Goal: Transaction & Acquisition: Purchase product/service

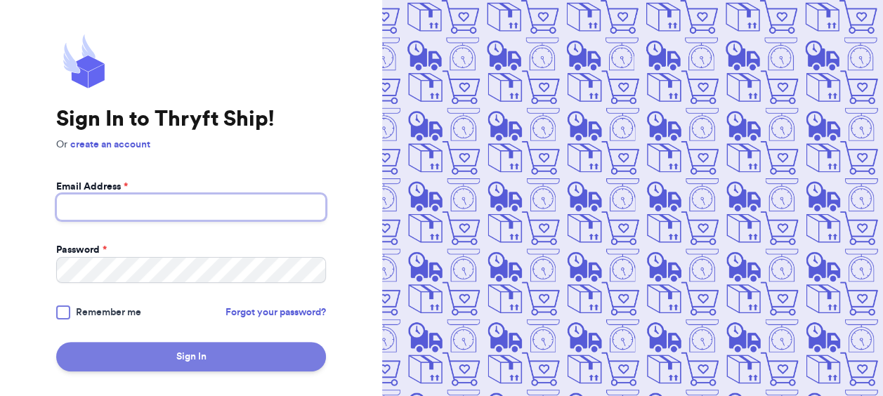
type input "[EMAIL_ADDRESS][DOMAIN_NAME]"
click at [242, 351] on button "Sign In" at bounding box center [191, 357] width 270 height 30
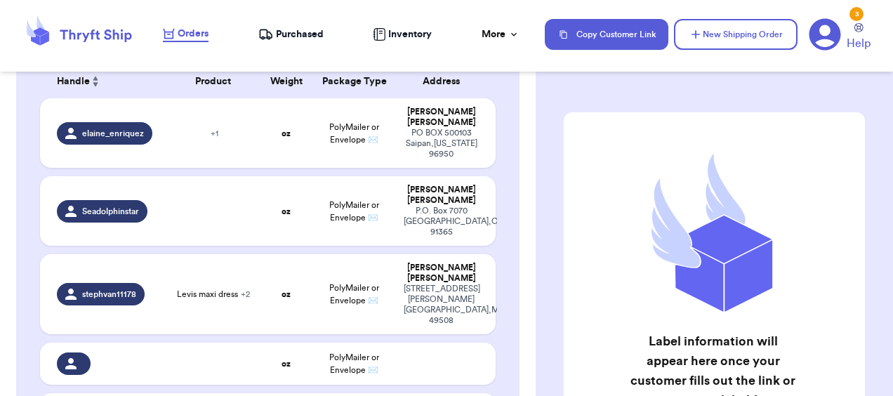
scroll to position [141, 0]
click at [202, 225] on td at bounding box center [213, 211] width 91 height 70
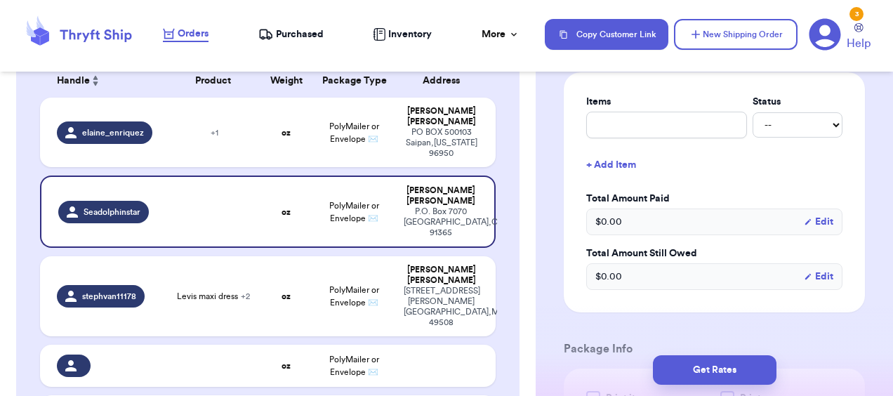
scroll to position [334, 0]
click at [874, 0] on div at bounding box center [446, 0] width 893 height 0
click at [662, 136] on input "text" at bounding box center [667, 125] width 161 height 27
type input "r"
type input "ra"
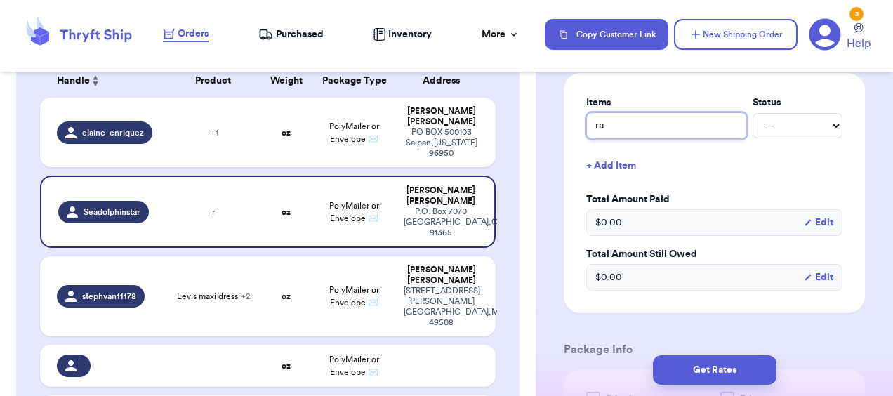
type input "ral"
type input "ralp"
type input "[PERSON_NAME]"
type input "[PERSON_NAME] la"
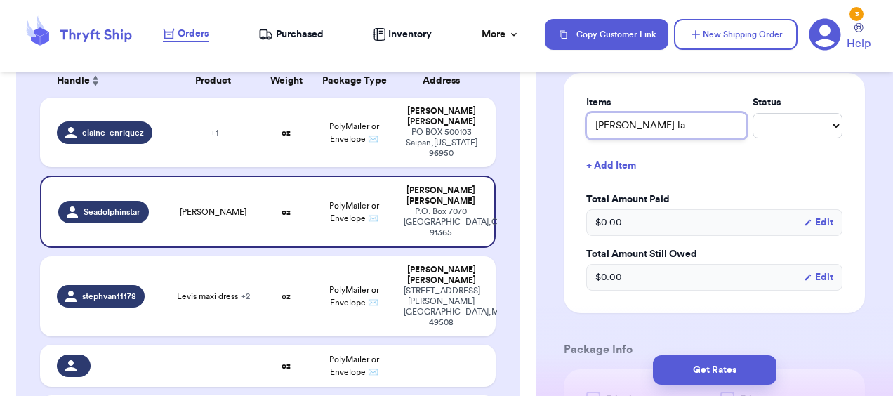
type input "[PERSON_NAME]"
type input "[PERSON_NAME] [PERSON_NAME]"
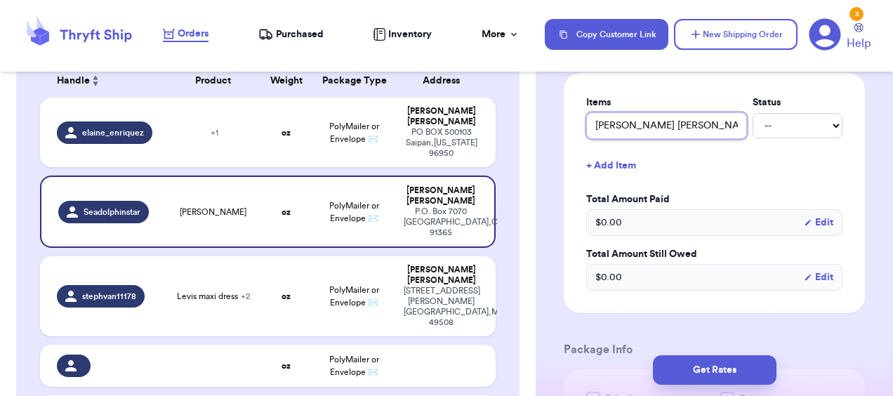
type input "[PERSON_NAME] [PERSON_NAME] k"
type input "[PERSON_NAME] [PERSON_NAME]"
type input "[PERSON_NAME] [PERSON_NAME] k"
type input "[PERSON_NAME] [PERSON_NAME]"
type input "[PERSON_NAME] [PERSON_NAME] j"
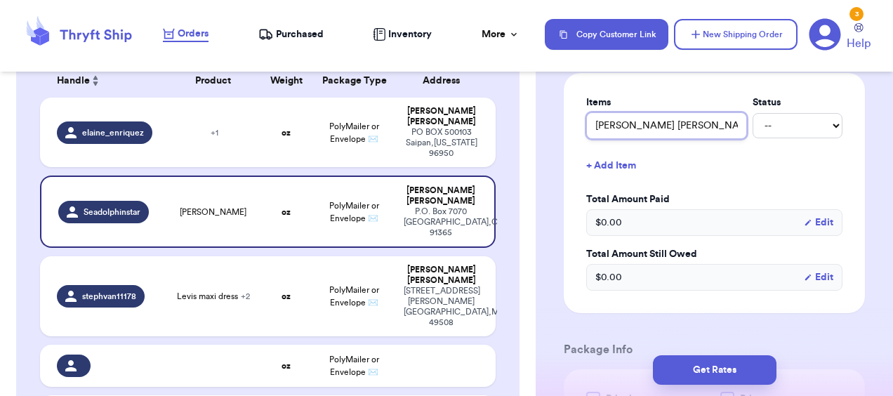
type input "[PERSON_NAME] [PERSON_NAME]"
type input "[PERSON_NAME] [PERSON_NAME] jac"
type input "[PERSON_NAME]"
type input "[PERSON_NAME] [PERSON_NAME] jacket"
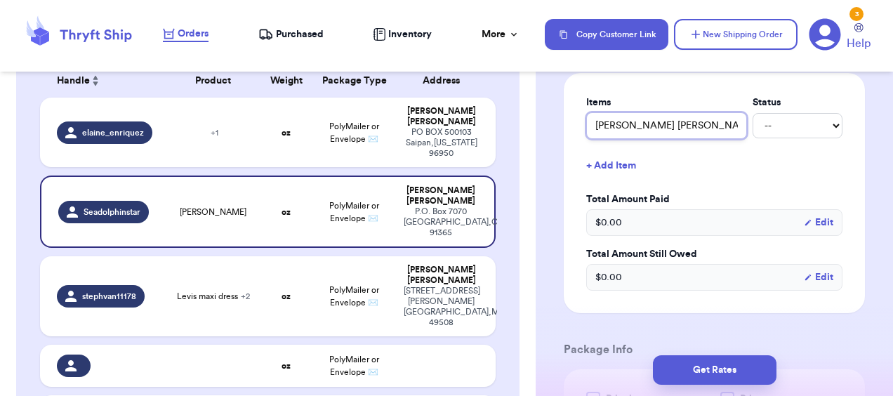
type input "[PERSON_NAME] [PERSON_NAME] jacket"
click at [688, 206] on div "Items Status [PERSON_NAME] [PERSON_NAME] jacket -- Paid Owes + Add Item Total A…" at bounding box center [715, 193] width 256 height 195
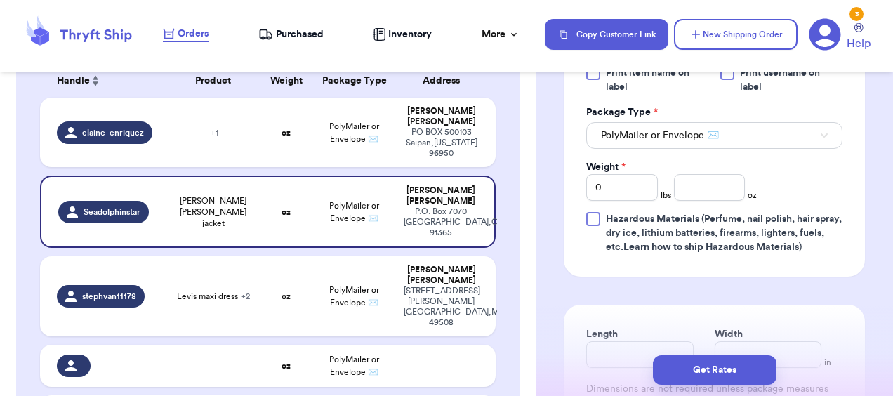
scroll to position [655, 0]
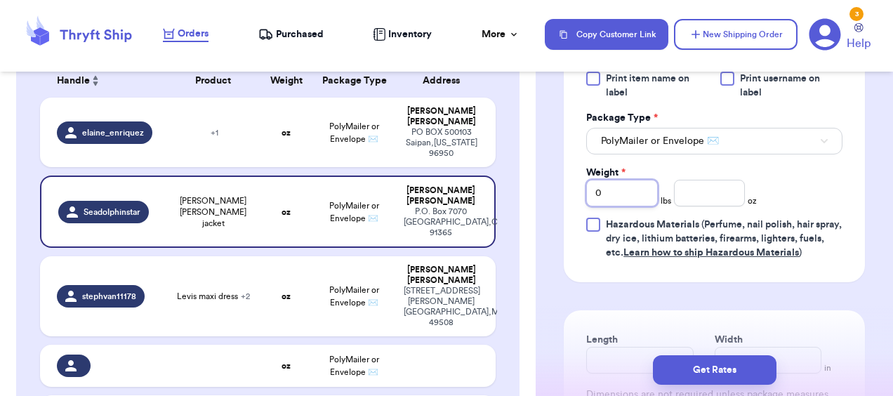
click at [621, 207] on input "0" at bounding box center [623, 193] width 72 height 27
type input "3"
click at [696, 207] on input "number" at bounding box center [710, 193] width 72 height 27
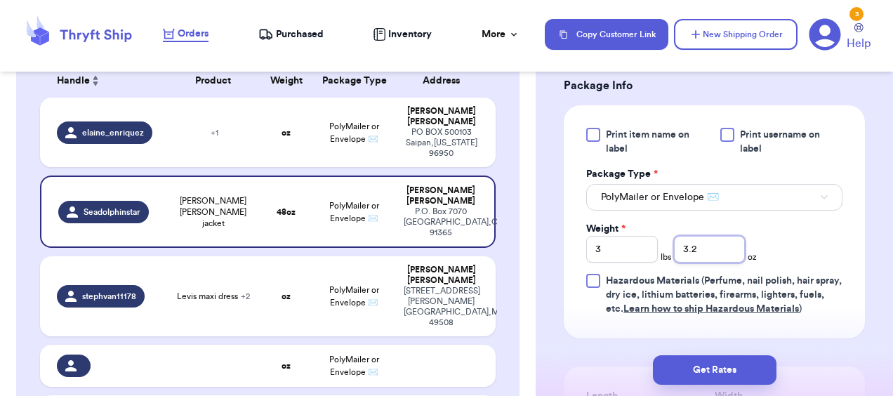
scroll to position [806, 0]
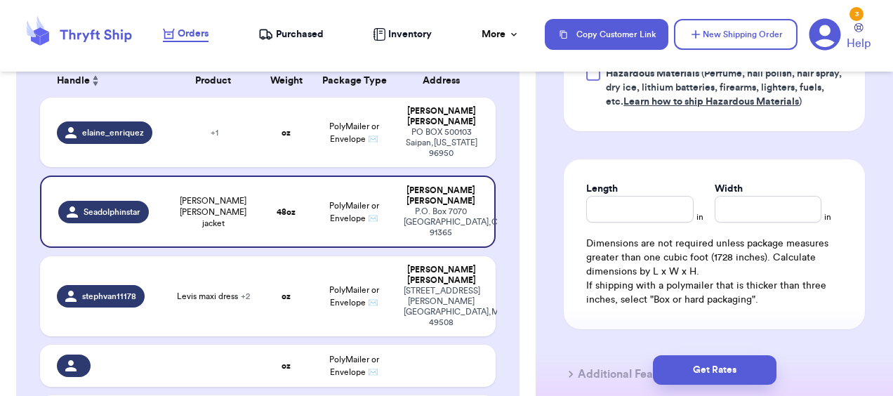
type input "3.2"
click at [646, 223] on input "Length" at bounding box center [640, 209] width 107 height 27
click at [879, 0] on div at bounding box center [446, 0] width 893 height 0
click at [867, 0] on div at bounding box center [446, 0] width 893 height 0
click at [634, 223] on input "Length" at bounding box center [640, 209] width 107 height 27
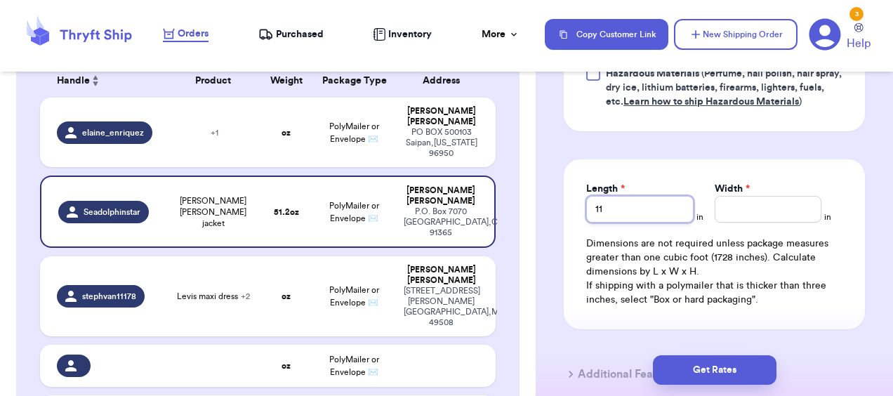
type input "11"
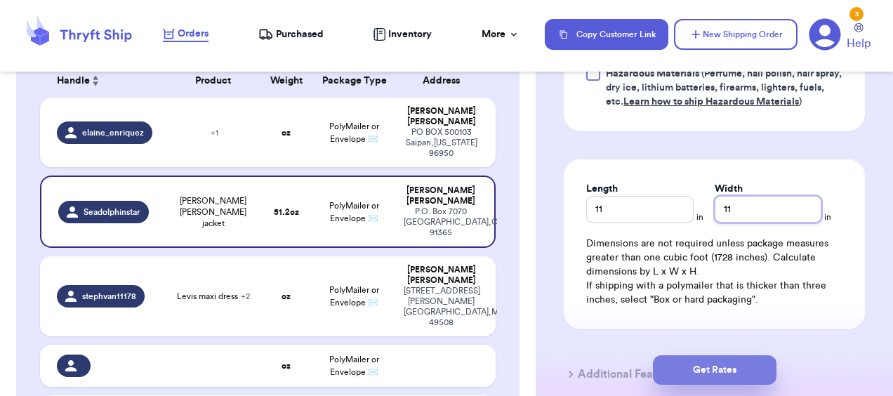
type input "11"
click at [702, 368] on button "Get Rates" at bounding box center [715, 370] width 124 height 30
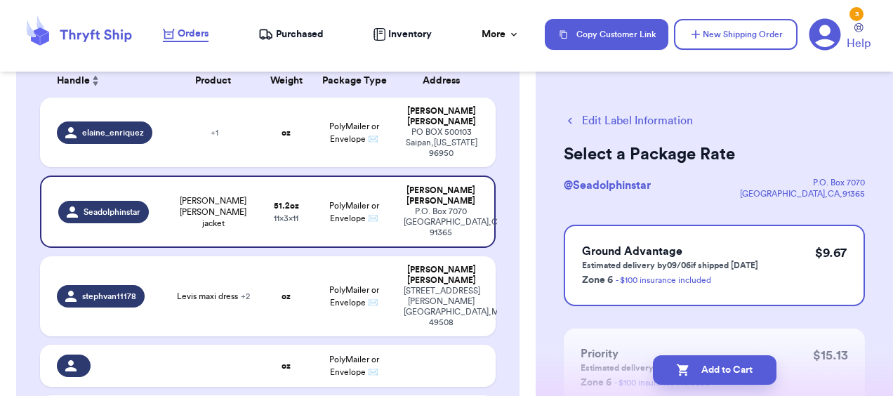
click at [702, 368] on button "Add to Cart" at bounding box center [715, 370] width 124 height 30
checkbox input "true"
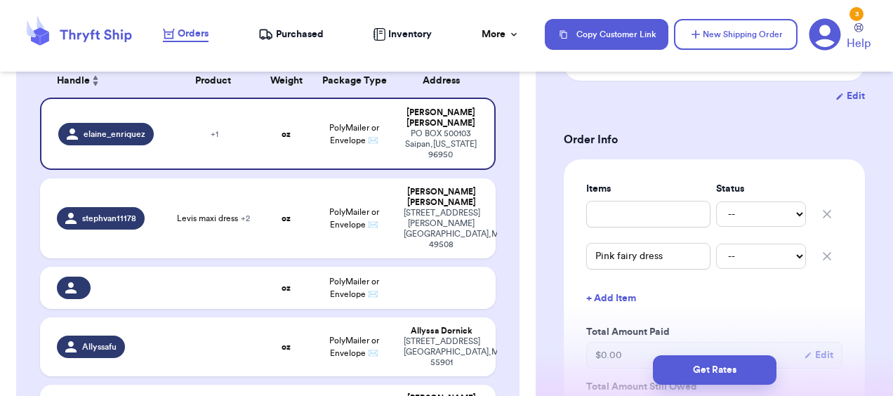
scroll to position [301, 0]
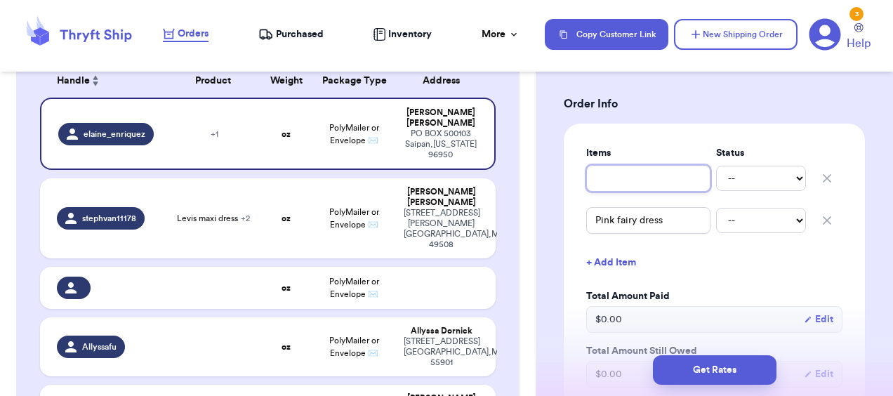
click at [651, 181] on input "Description *" at bounding box center [649, 178] width 124 height 27
click at [712, 131] on div "Items Status -- Paid Owes Pink fairy dress -- Paid Owes + Add Item Total Amount…" at bounding box center [714, 267] width 301 height 287
click at [820, 177] on icon "button" at bounding box center [827, 178] width 14 height 14
type input "Pink fairy dress"
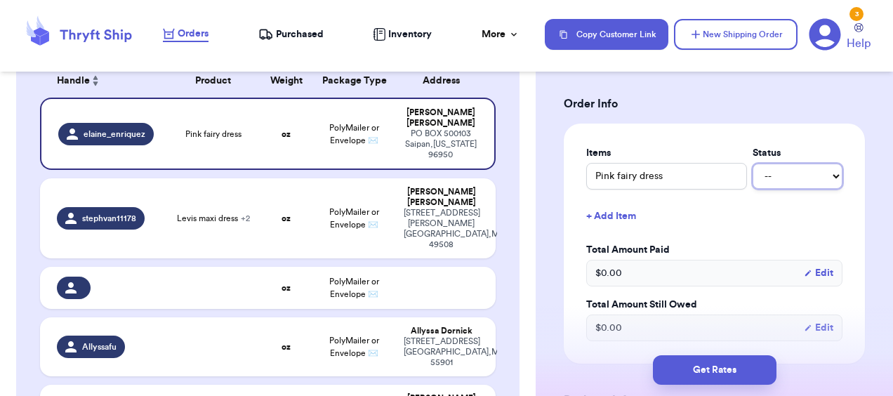
click at [756, 176] on select "-- Paid Owes" at bounding box center [798, 176] width 90 height 25
select select "paid"
click at [753, 164] on select "-- Paid Owes" at bounding box center [798, 176] width 90 height 25
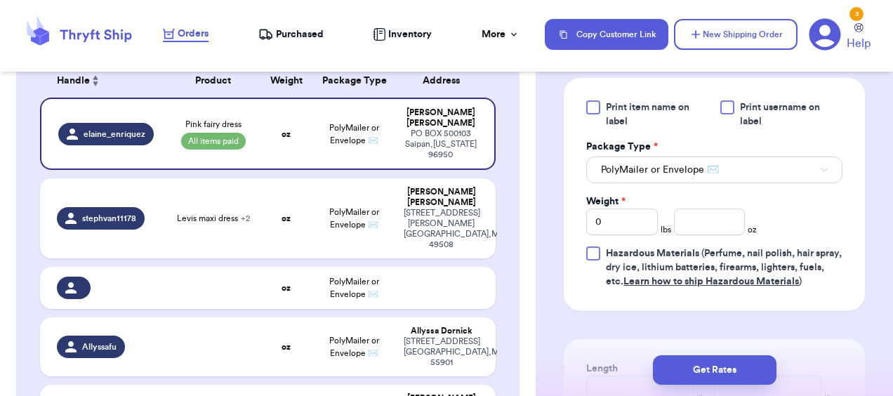
scroll to position [641, 0]
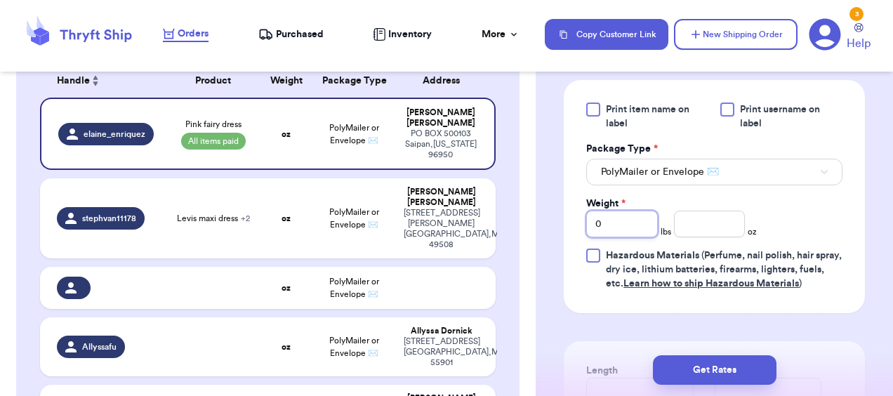
click at [610, 220] on input "0" at bounding box center [623, 224] width 72 height 27
click at [692, 229] on input "number" at bounding box center [710, 224] width 72 height 27
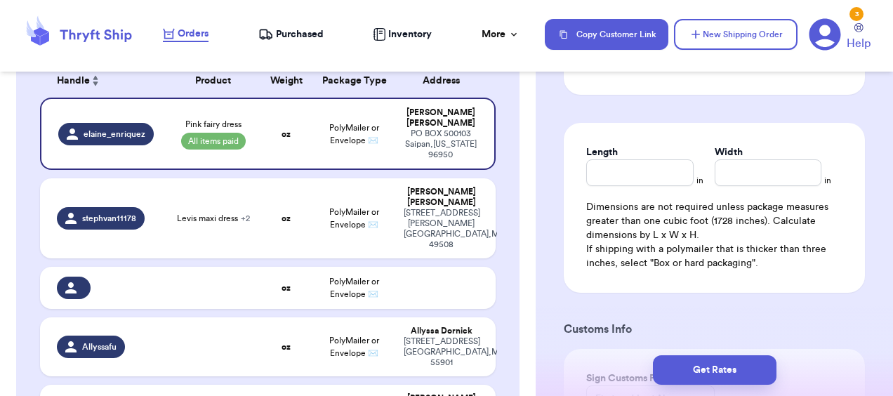
type input "6.7"
click at [635, 182] on input "Length" at bounding box center [640, 172] width 107 height 27
type input "8"
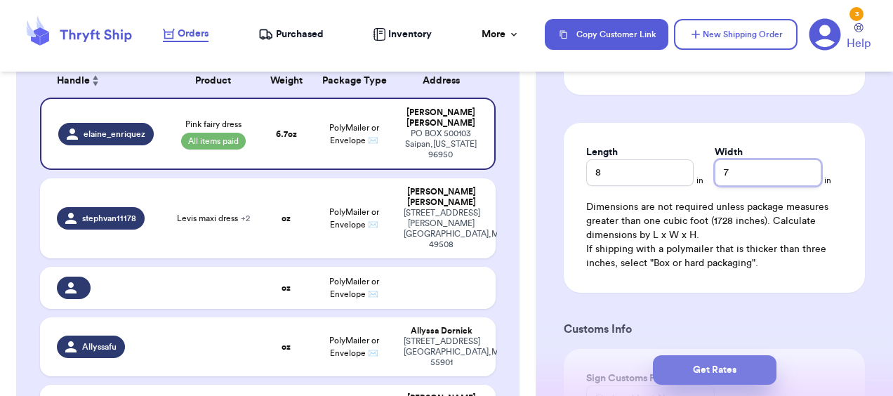
type input "7"
click at [729, 361] on button "Get Rates" at bounding box center [715, 370] width 124 height 30
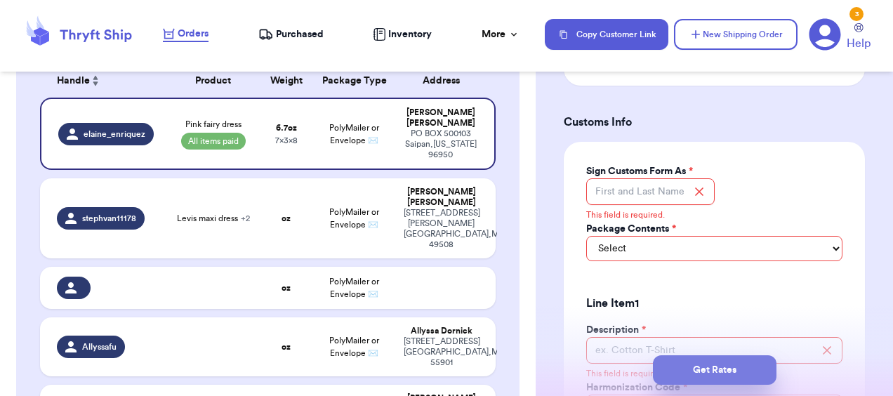
scroll to position [1070, 0]
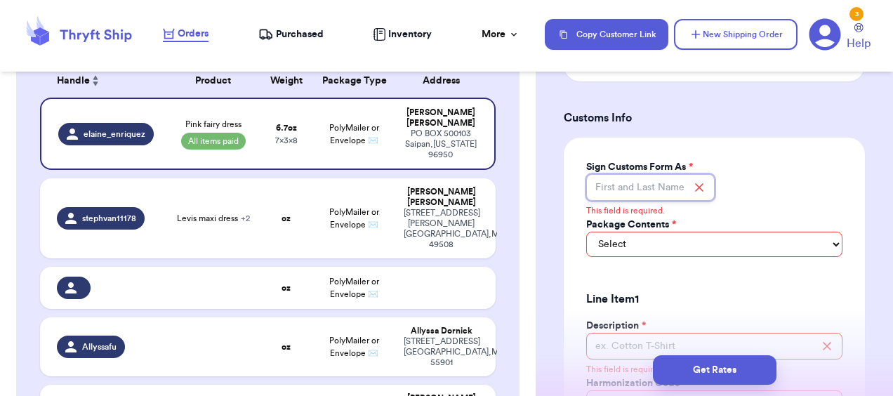
click at [625, 192] on input "Sign Customs Form As *" at bounding box center [651, 187] width 128 height 27
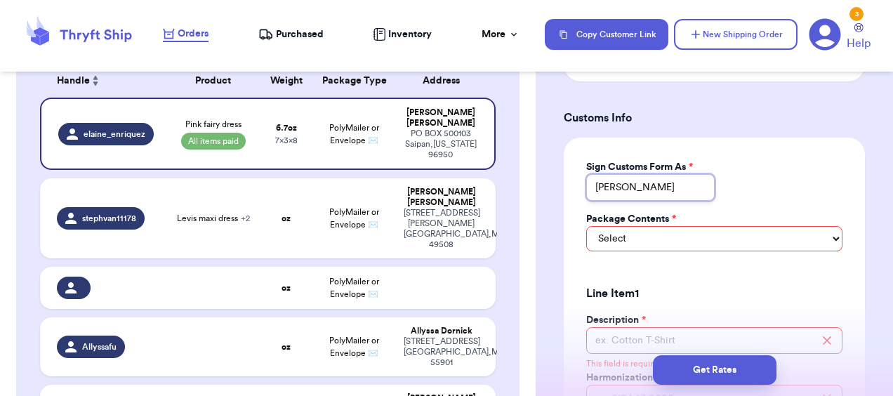
type input "[PERSON_NAME]"
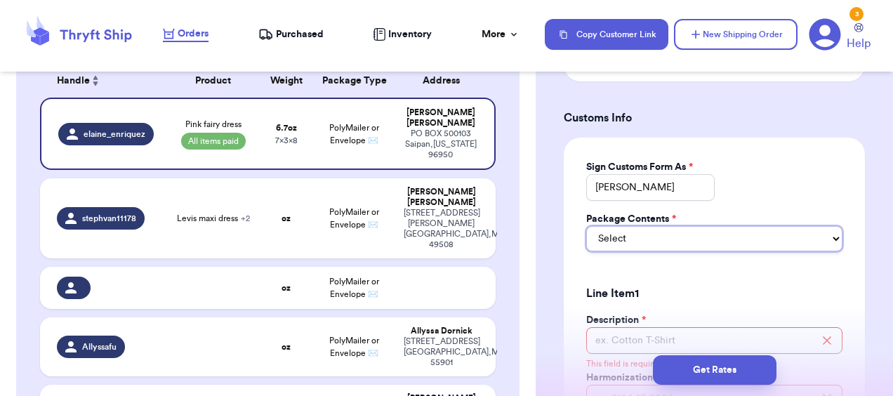
click at [676, 251] on select "Select Merchandise Gift Documents" at bounding box center [715, 238] width 256 height 25
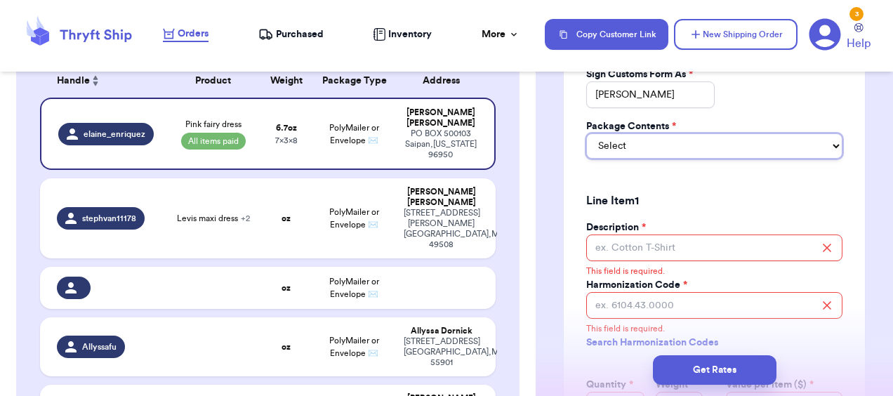
click at [640, 145] on select "Select Merchandise Gift Documents" at bounding box center [715, 145] width 256 height 25
select select "MERCHANDISE"
click at [587, 143] on select "Select Merchandise Gift Documents" at bounding box center [715, 145] width 256 height 25
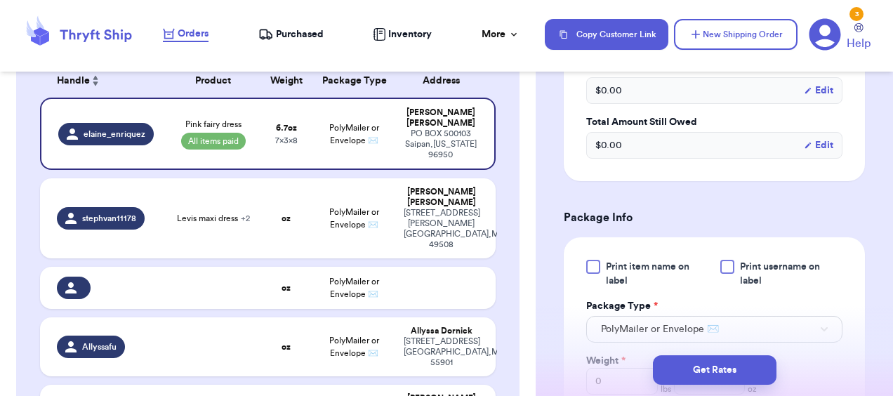
scroll to position [280, 0]
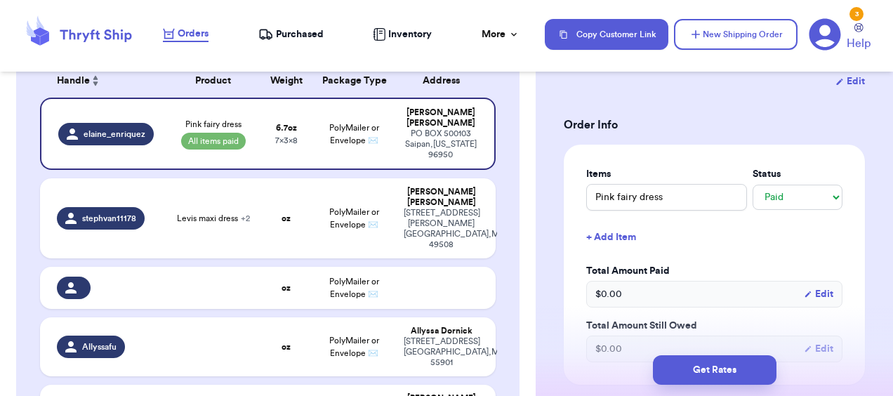
click at [635, 296] on div "$ 0.00 Edit" at bounding box center [715, 294] width 256 height 27
click at [804, 291] on icon "button" at bounding box center [808, 294] width 8 height 8
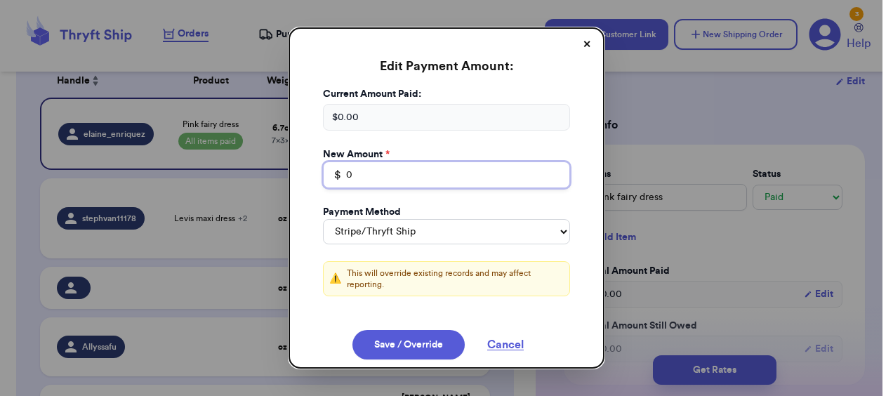
click at [391, 169] on input "0" at bounding box center [446, 175] width 247 height 27
click at [337, 110] on div "$ 0.00" at bounding box center [446, 117] width 247 height 27
click at [332, 114] on div "$ 0.00" at bounding box center [446, 117] width 247 height 27
click at [576, 44] on button "✕" at bounding box center [587, 45] width 22 height 22
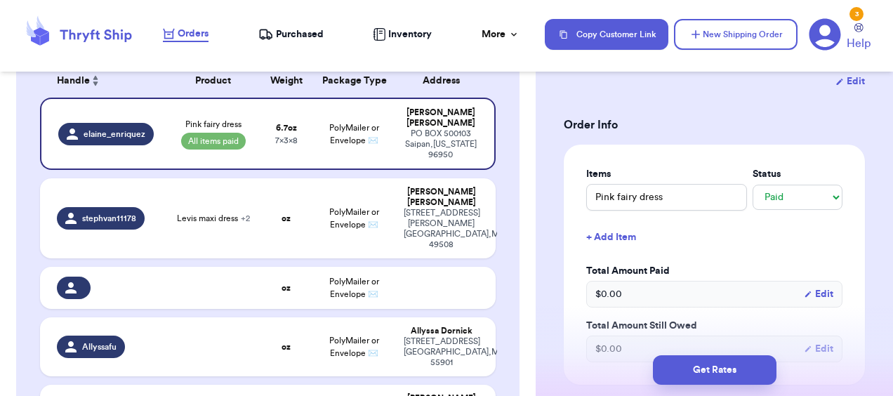
click at [603, 294] on span "$ 0.00" at bounding box center [609, 294] width 27 height 14
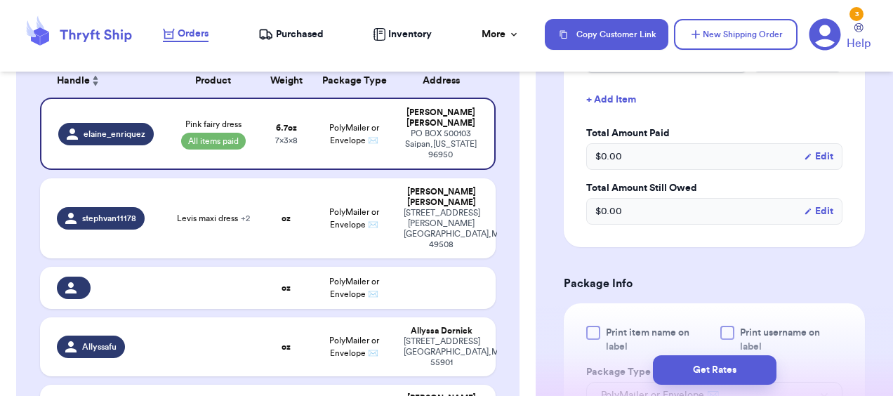
scroll to position [416, 0]
click at [811, 153] on button "Edit" at bounding box center [819, 158] width 30 height 14
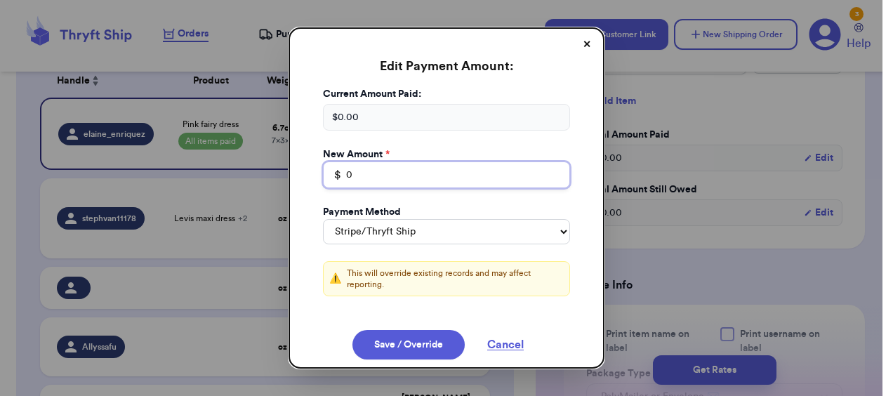
click at [391, 163] on input "0" at bounding box center [446, 175] width 247 height 27
type input "21"
click at [489, 340] on button "Cancel" at bounding box center [506, 345] width 70 height 30
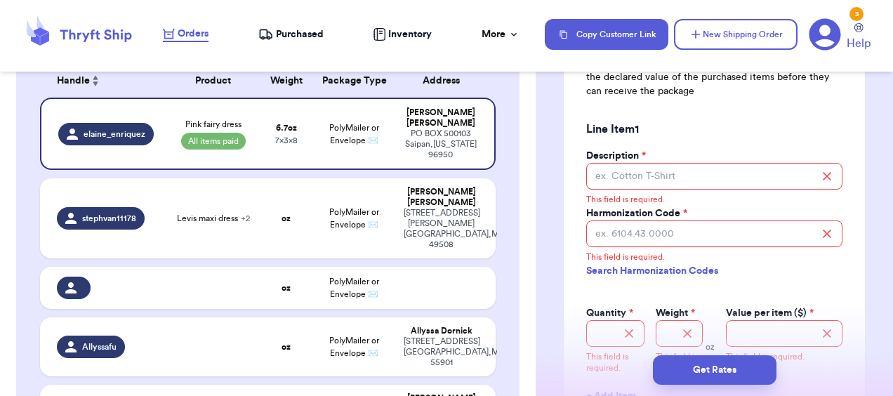
scroll to position [1280, 0]
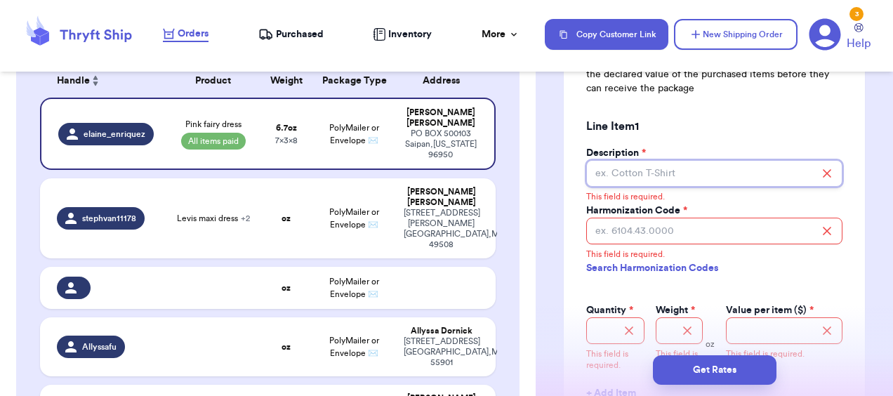
click at [686, 183] on input "Description *" at bounding box center [715, 173] width 256 height 27
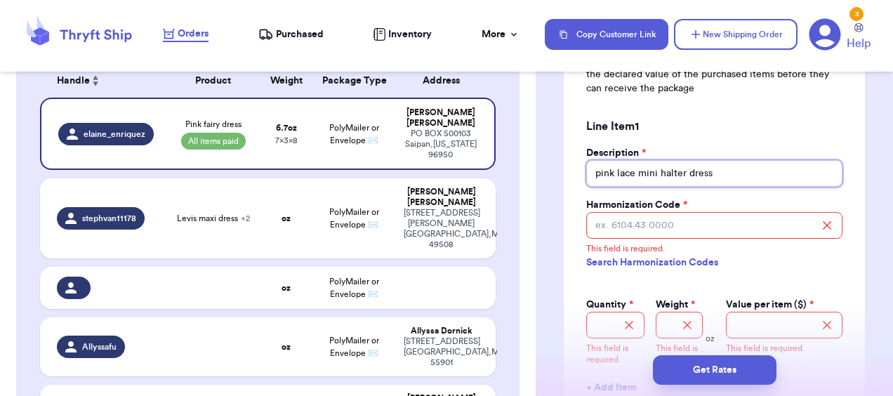
type input "pink lace mini halter dress"
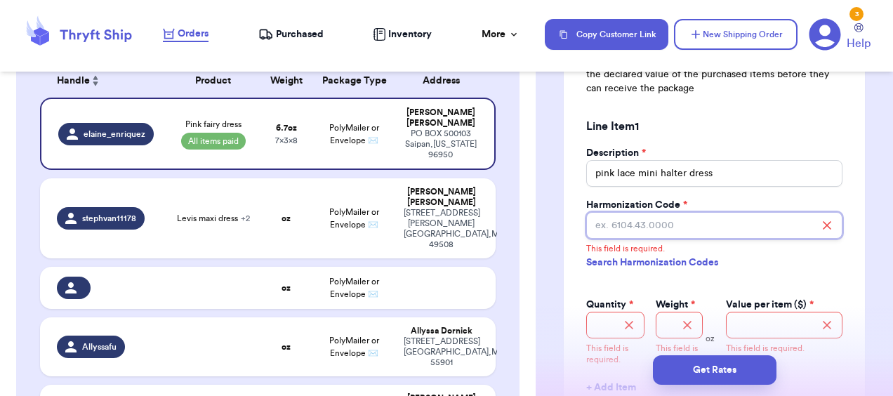
click at [673, 239] on input "Harmonization Code *" at bounding box center [715, 225] width 256 height 27
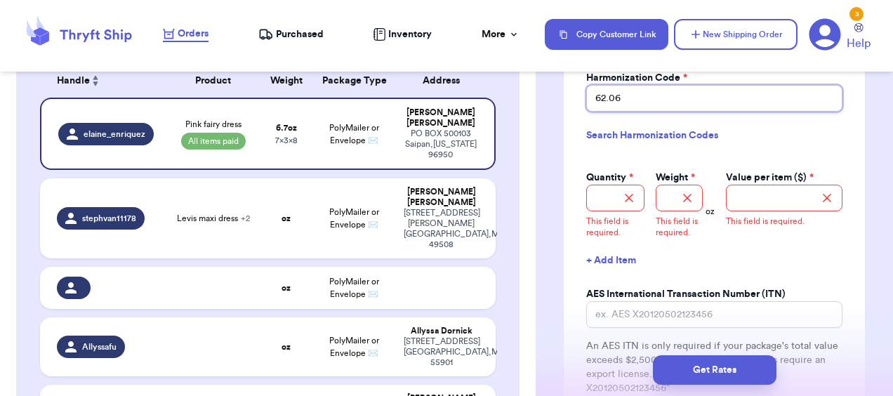
scroll to position [1415, 0]
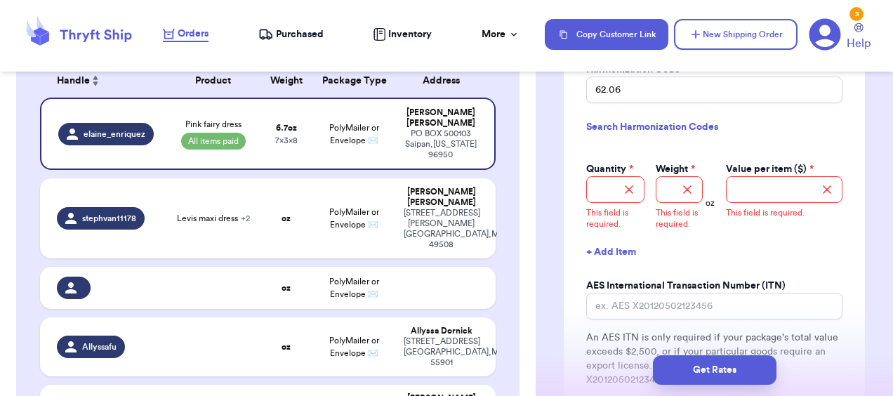
click at [620, 133] on link "Search Harmonization Codes" at bounding box center [715, 126] width 256 height 25
click at [645, 97] on input "62.06" at bounding box center [715, 90] width 256 height 27
type input "62.04"
click at [601, 203] on input "Quantity *" at bounding box center [616, 189] width 58 height 27
type input "1"
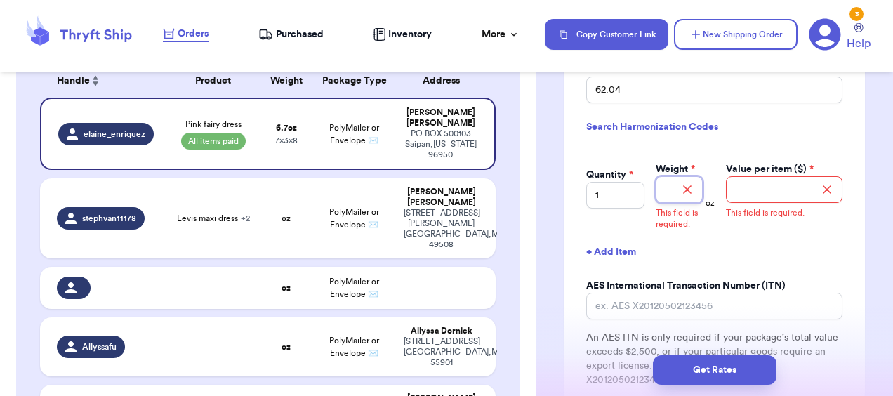
click at [662, 201] on input "Weight *" at bounding box center [679, 189] width 46 height 27
type input "6.7"
click at [697, 260] on button "+ Add Item" at bounding box center [715, 252] width 268 height 31
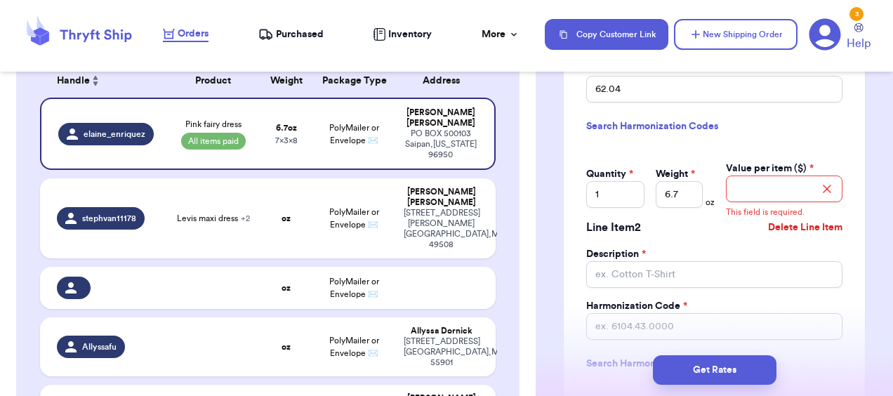
scroll to position [1417, 0]
click at [764, 201] on input "Value per item ($) *" at bounding box center [784, 187] width 117 height 27
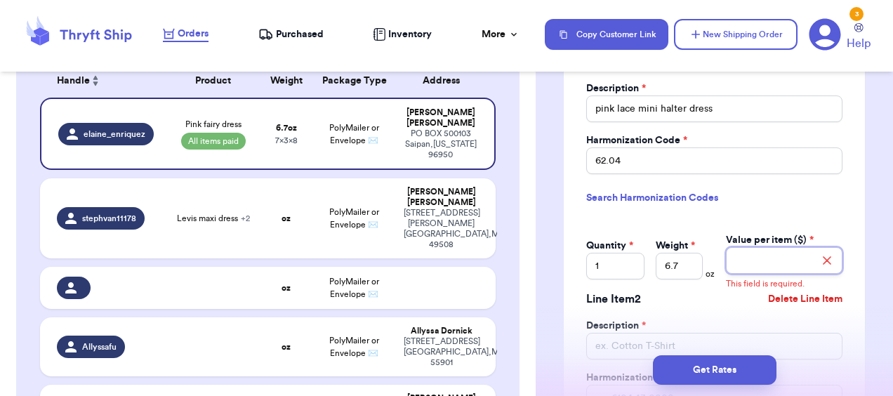
scroll to position [1347, 0]
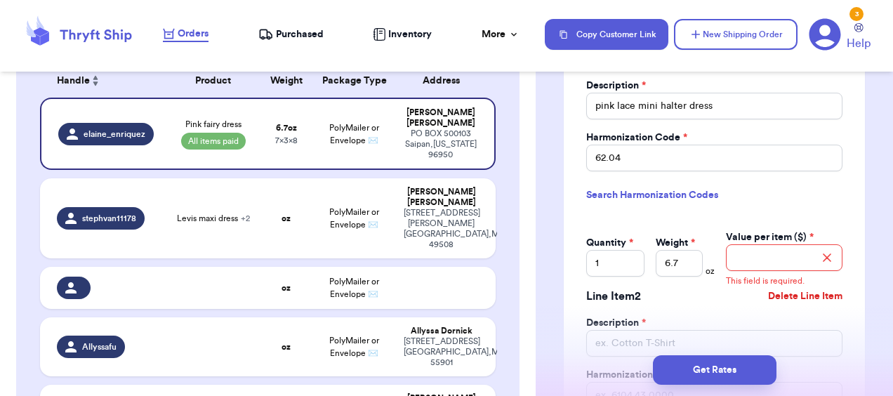
click at [813, 302] on button "Delete Line Item" at bounding box center [806, 296] width 86 height 31
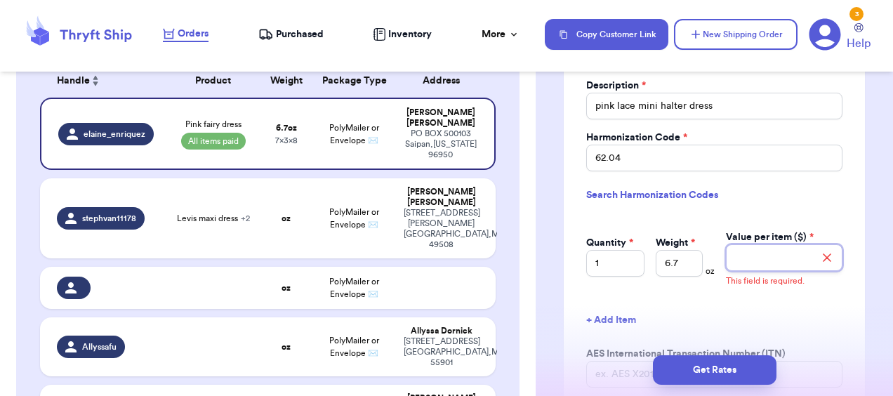
click at [779, 265] on input "Value per item ($) *" at bounding box center [784, 257] width 117 height 27
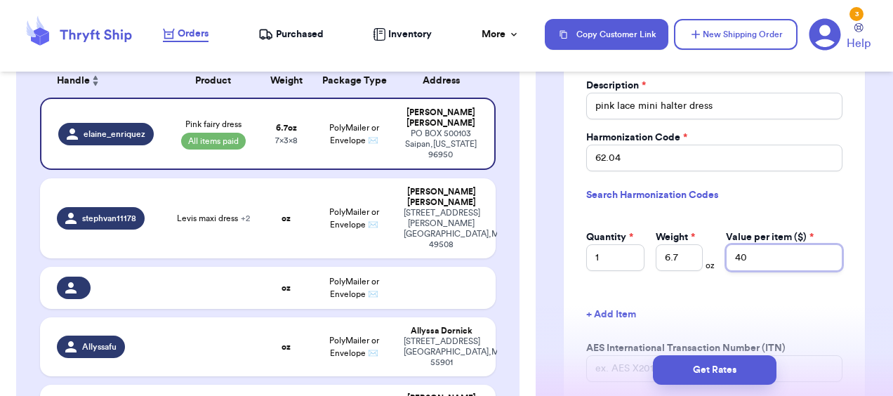
type input "40"
click at [691, 313] on button "+ Add Item" at bounding box center [715, 314] width 268 height 31
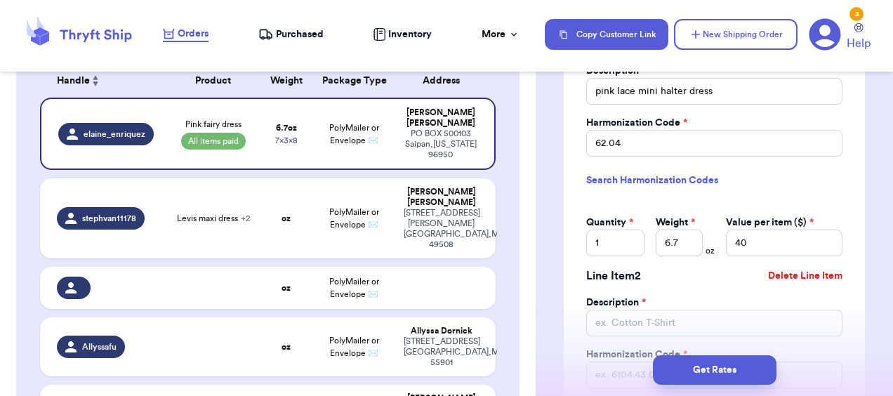
click at [793, 281] on button "Delete Line Item" at bounding box center [806, 276] width 86 height 31
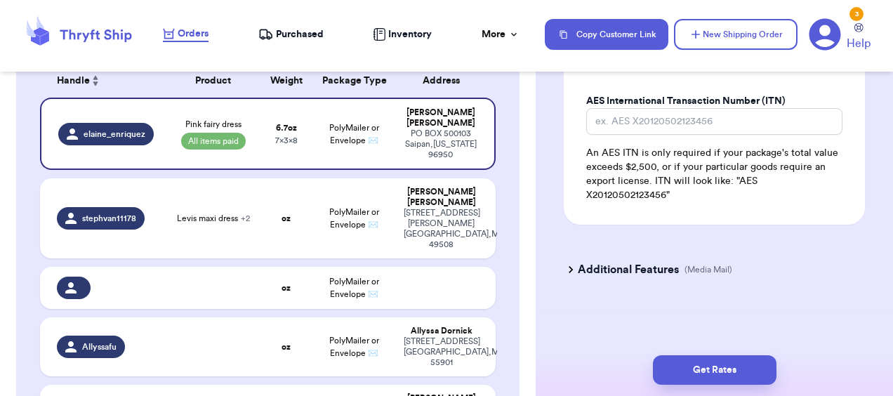
scroll to position [1602, 0]
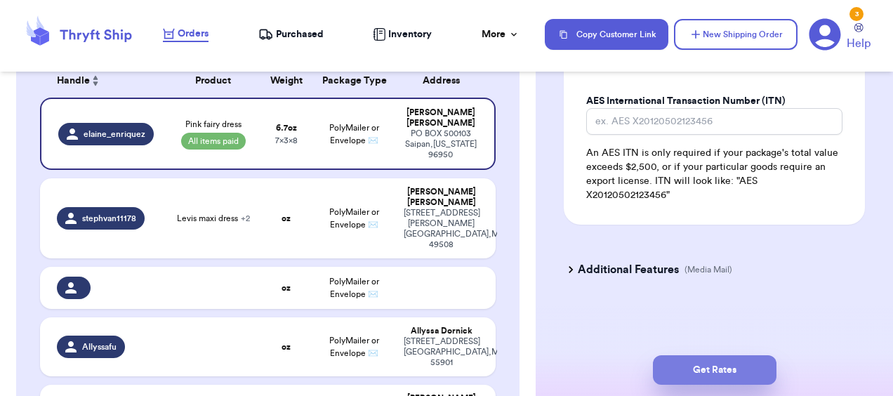
click at [688, 376] on button "Get Rates" at bounding box center [715, 370] width 124 height 30
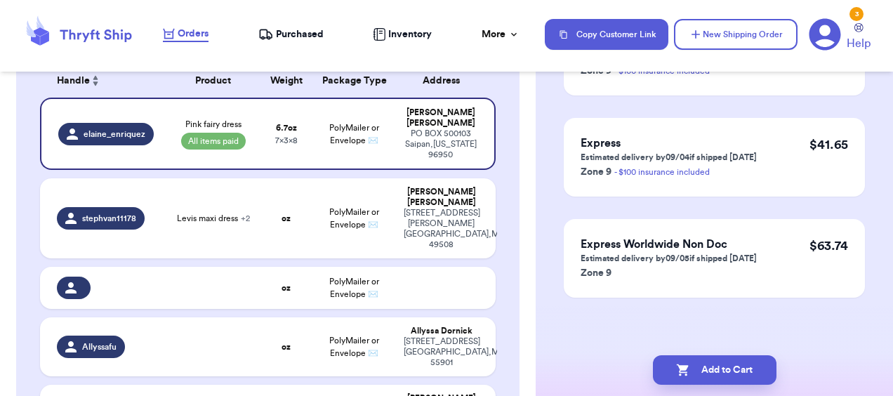
scroll to position [0, 0]
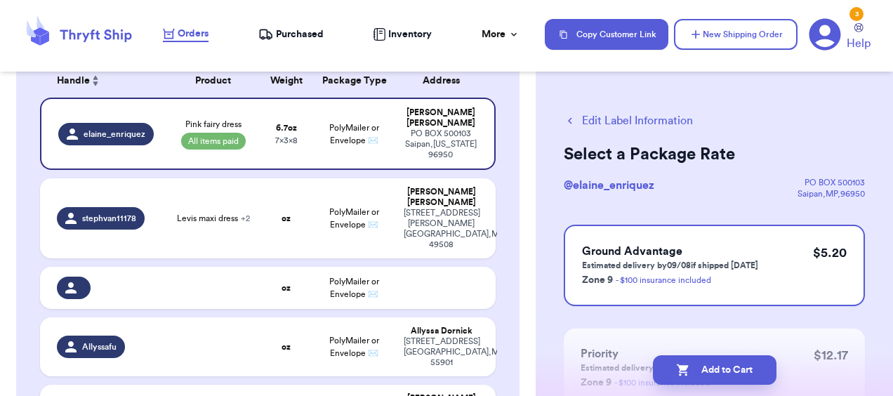
click at [688, 376] on icon "button" at bounding box center [683, 370] width 14 height 14
checkbox input "true"
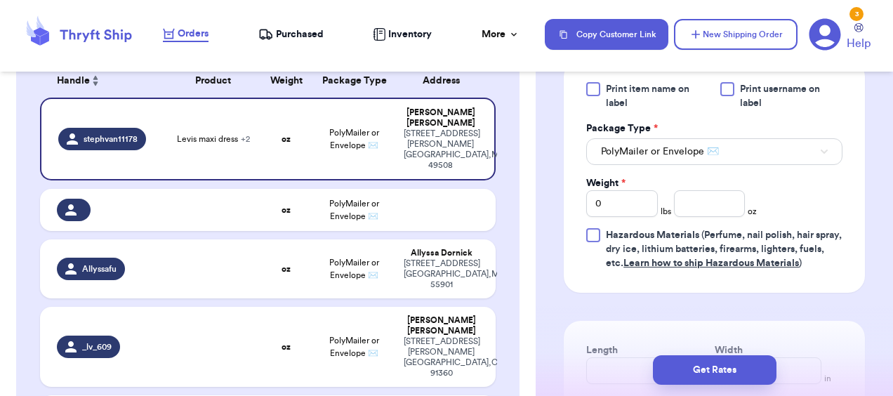
scroll to position [733, 0]
click at [618, 216] on input "0" at bounding box center [623, 203] width 72 height 27
type input "3"
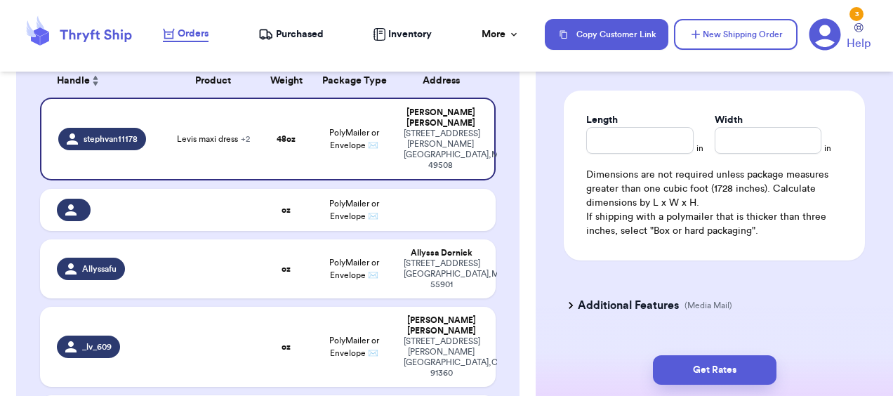
scroll to position [993, 0]
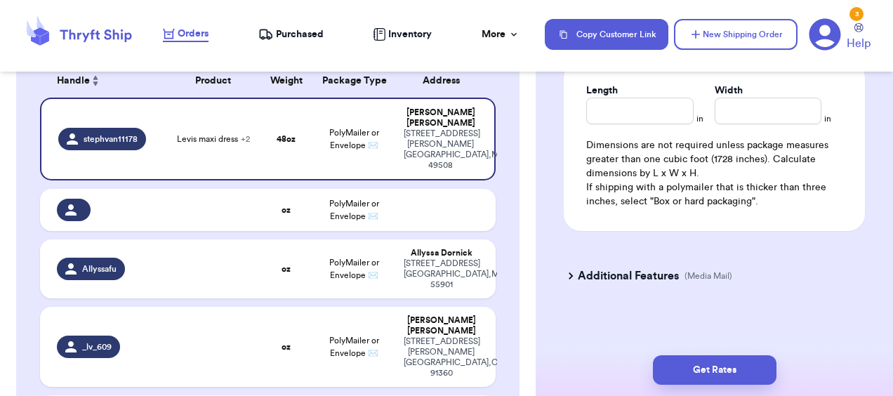
type input "5.3"
click at [650, 124] on input "Length" at bounding box center [640, 111] width 107 height 27
type input "14"
click at [737, 124] on input "Width *" at bounding box center [768, 111] width 107 height 27
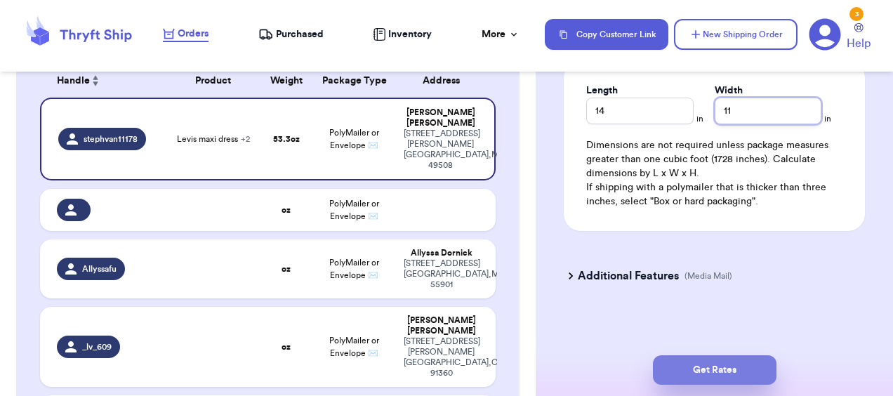
type input "11"
click at [695, 372] on button "Get Rates" at bounding box center [715, 370] width 124 height 30
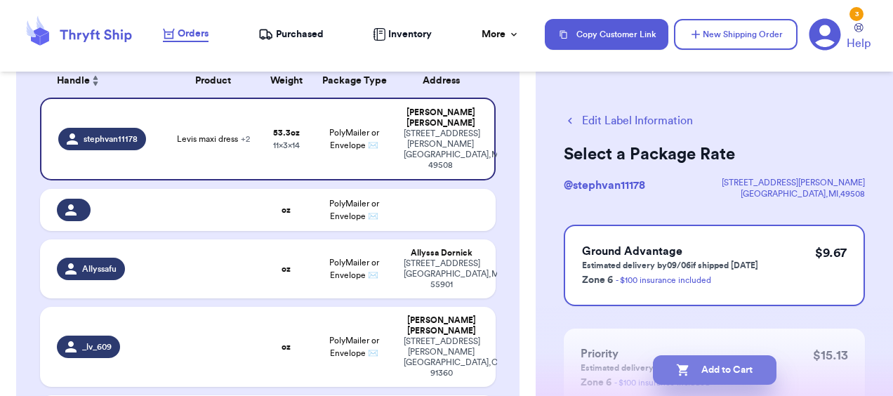
click at [700, 370] on button "Add to Cart" at bounding box center [715, 370] width 124 height 30
checkbox input "true"
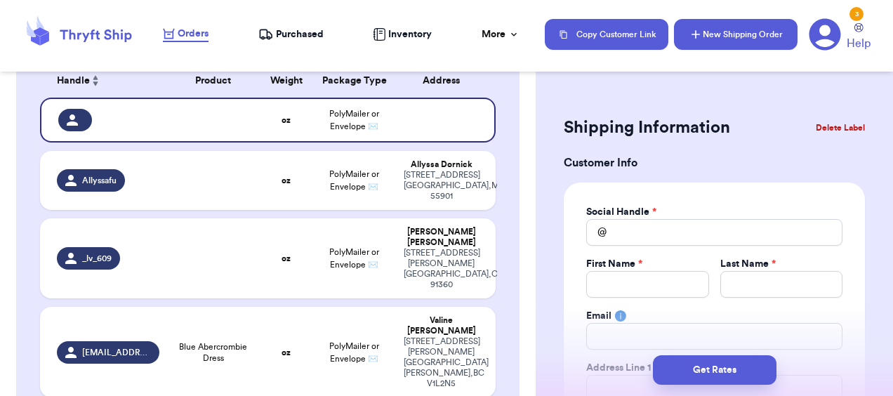
click at [701, 32] on icon "button" at bounding box center [696, 34] width 14 height 14
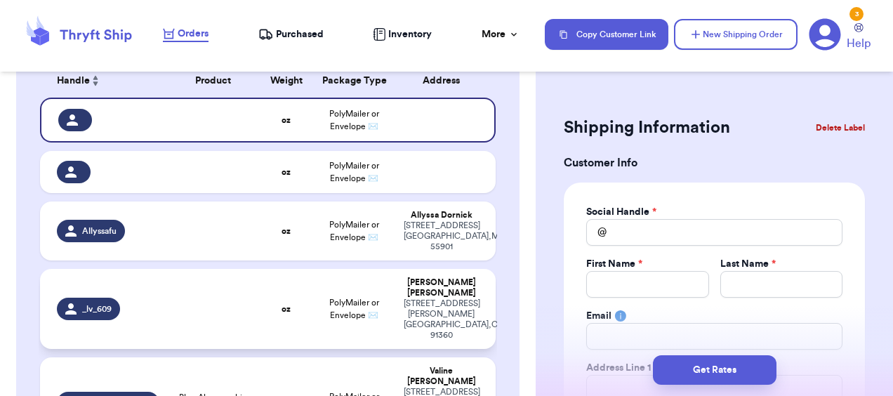
click at [231, 294] on td at bounding box center [213, 309] width 91 height 80
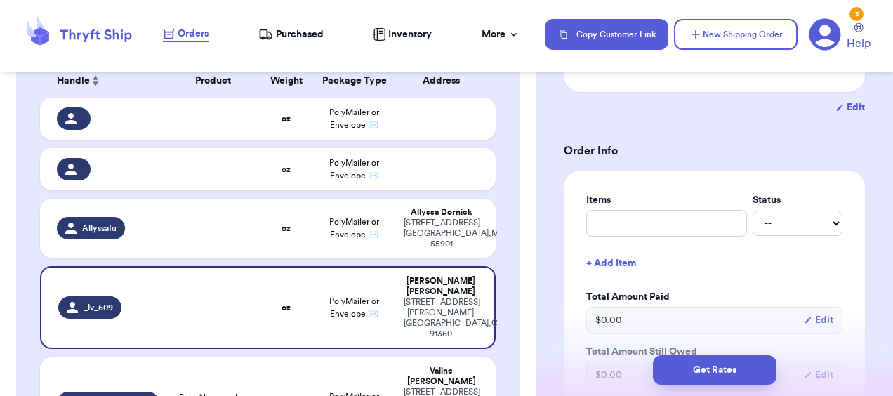
scroll to position [239, 0]
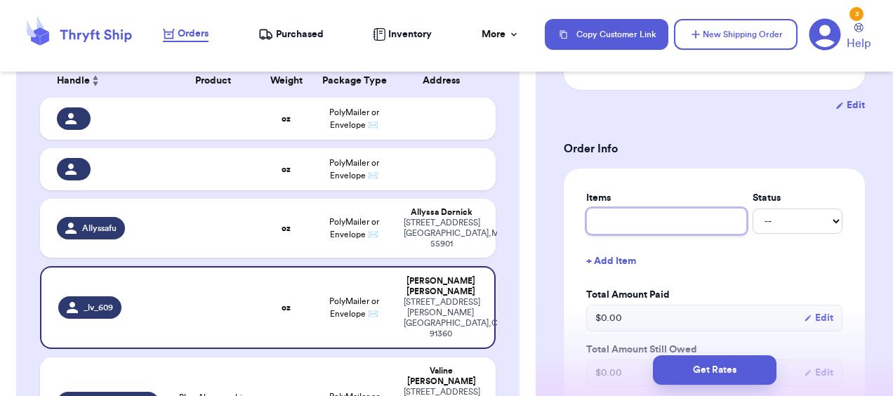
click at [683, 235] on input "text" at bounding box center [667, 221] width 161 height 27
type input "c"
type input "ca"
type input "car"
type input "card"
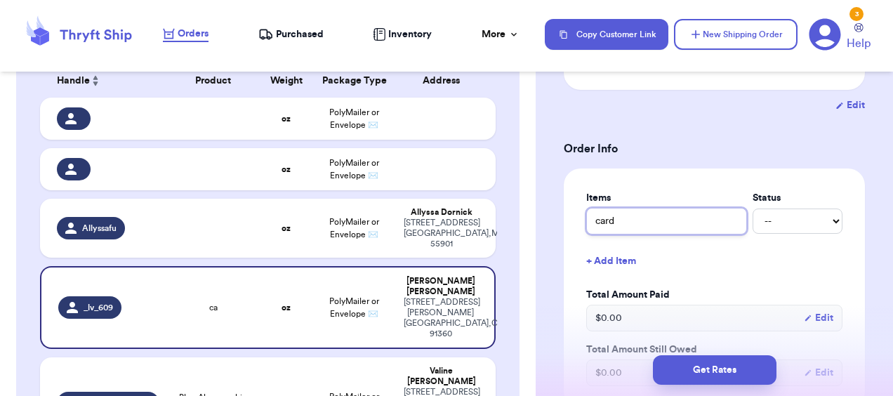
type input "cardi"
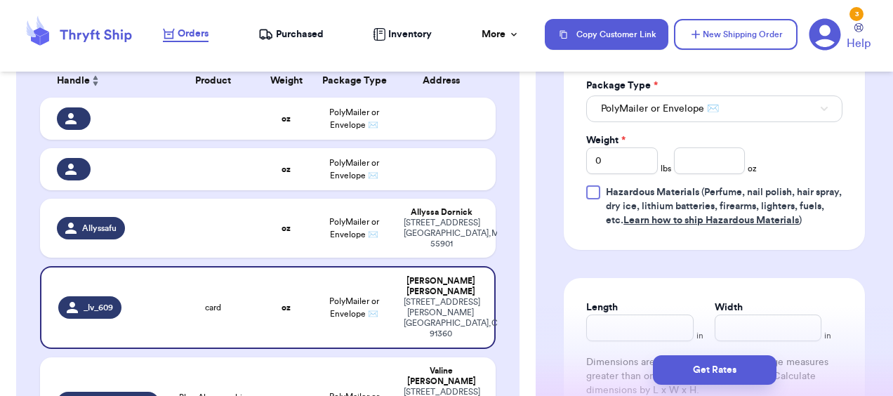
scroll to position [597, 0]
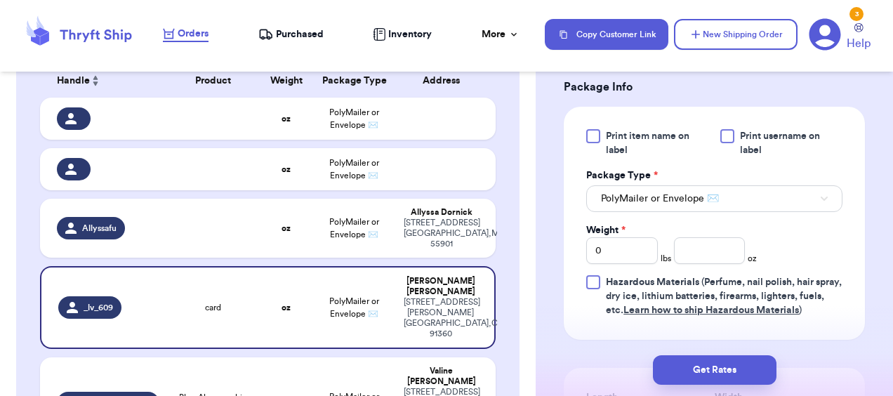
type input "cardi"
click at [600, 261] on input "0" at bounding box center [623, 250] width 72 height 27
type input "2"
click at [713, 264] on input "number" at bounding box center [710, 250] width 72 height 27
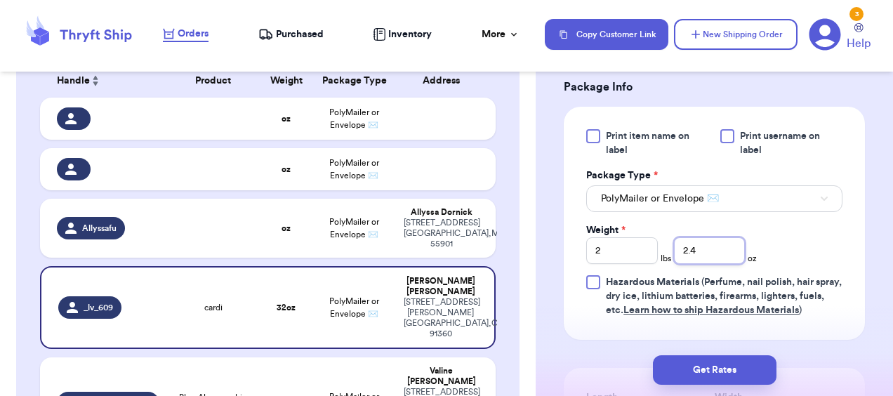
type input "2.4"
click at [881, 225] on div "Shipping Information Delete Label Customer Info Instagram Handle: _lv_609 Name:…" at bounding box center [715, 98] width 358 height 1222
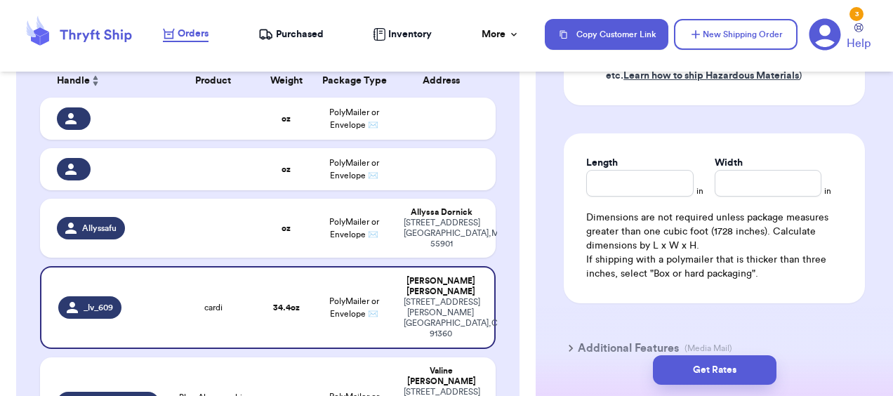
scroll to position [832, 0]
click at [640, 196] on input "Length" at bounding box center [640, 182] width 107 height 27
type input "13"
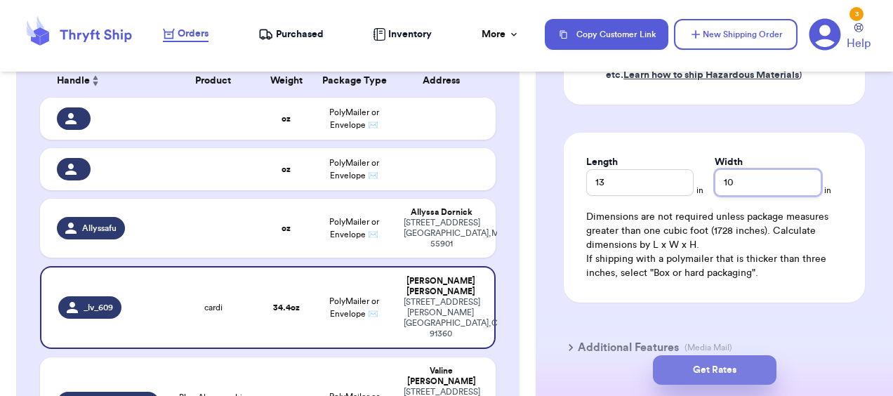
type input "10"
click at [707, 370] on button "Get Rates" at bounding box center [715, 370] width 124 height 30
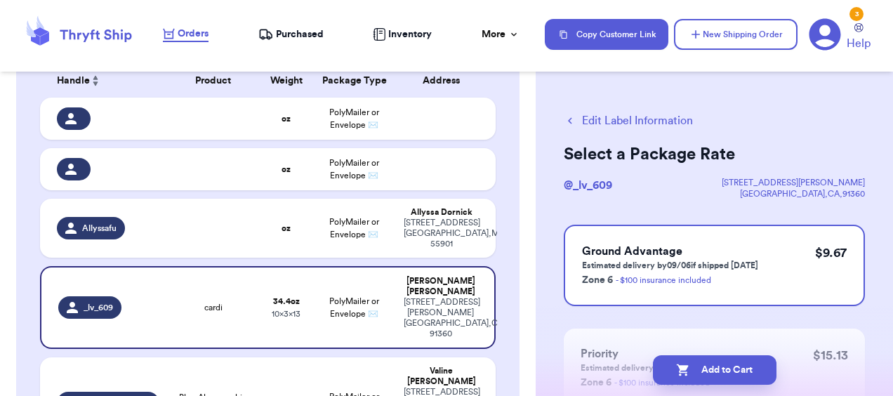
click at [707, 370] on button "Add to Cart" at bounding box center [715, 370] width 124 height 30
checkbox input "true"
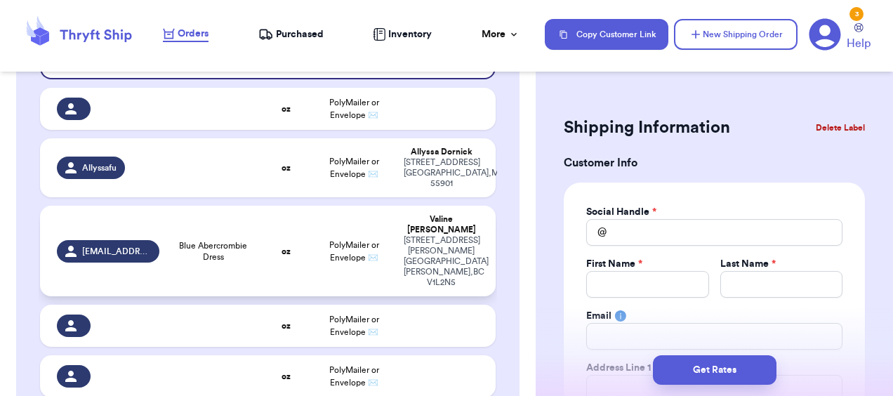
scroll to position [71, 0]
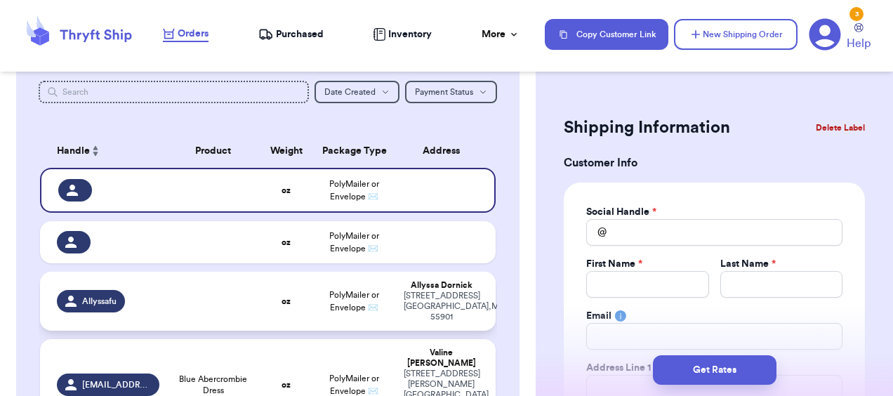
click at [218, 296] on td at bounding box center [213, 301] width 91 height 59
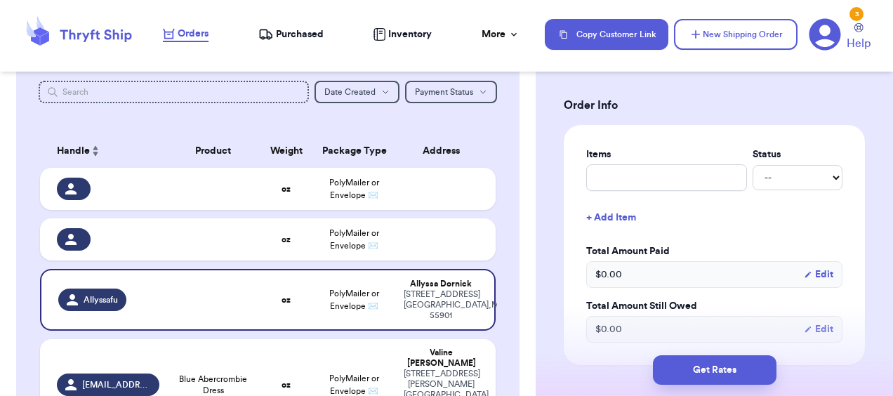
scroll to position [608, 0]
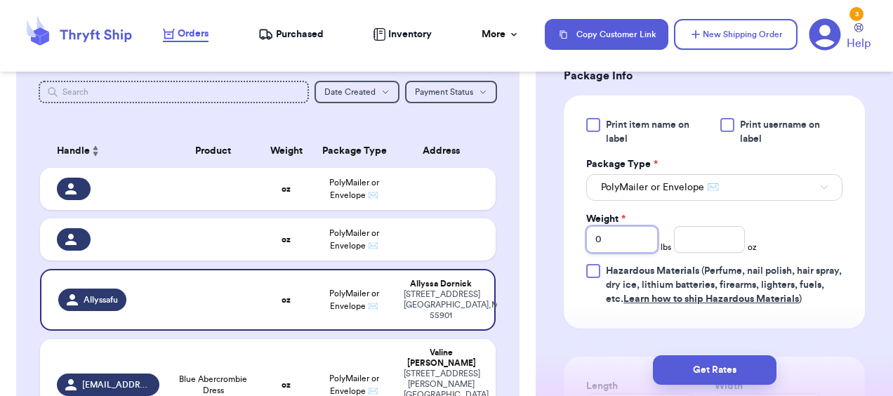
click at [629, 249] on input "0" at bounding box center [623, 239] width 72 height 27
type input "1"
type input "16"
type input "1"
click at [705, 252] on input "number" at bounding box center [710, 239] width 72 height 27
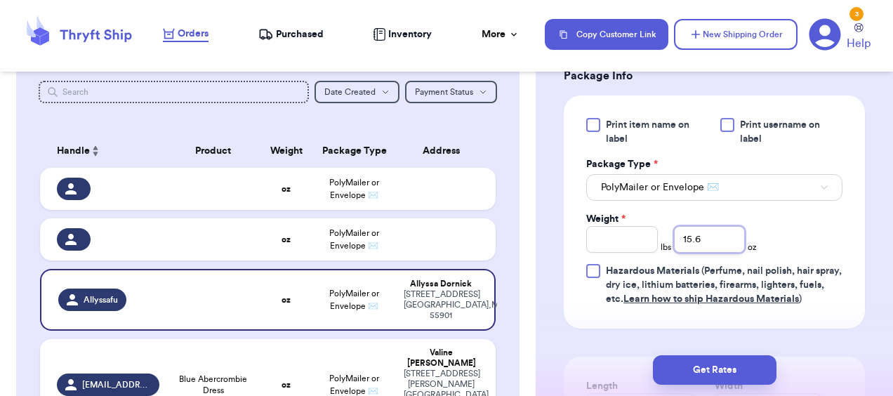
type input "15.6"
click at [628, 253] on input "Weight *" at bounding box center [623, 239] width 72 height 27
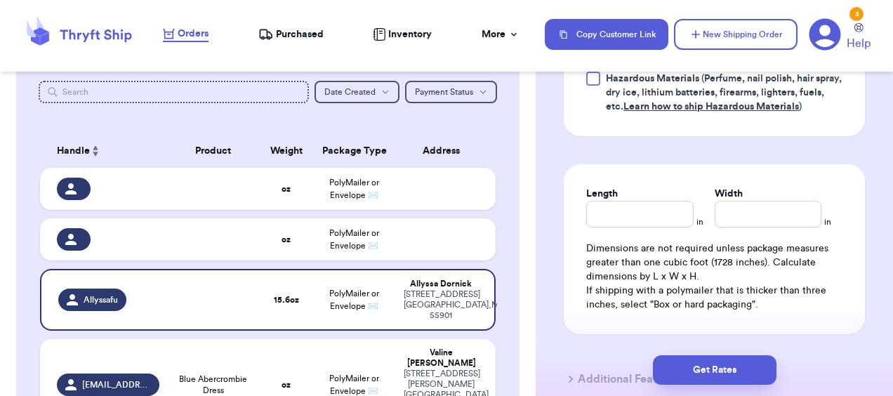
scroll to position [803, 0]
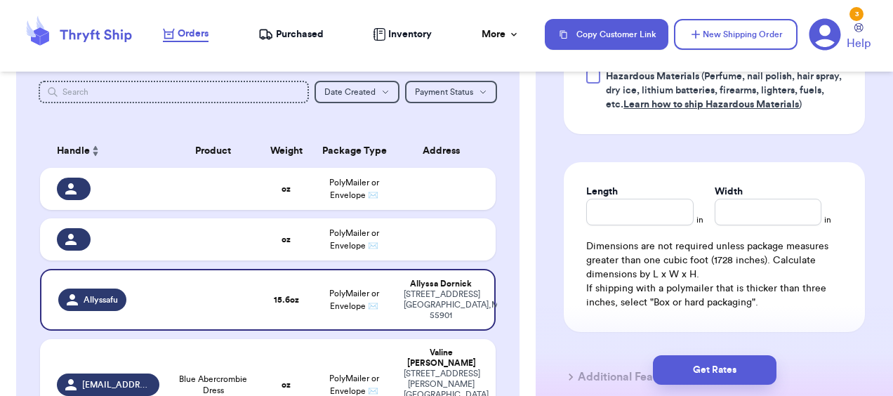
type input "0"
click at [635, 225] on input "Length" at bounding box center [640, 212] width 107 height 27
click at [778, 225] on input "Width" at bounding box center [768, 212] width 107 height 27
click at [643, 225] on input "Length" at bounding box center [640, 212] width 107 height 27
type input "9"
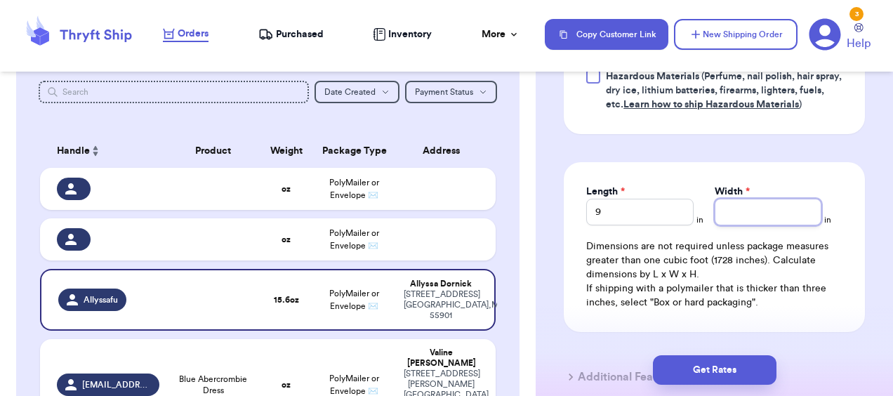
click at [731, 225] on input "Width *" at bounding box center [768, 212] width 107 height 27
type input "7"
click at [629, 364] on div "Get Rates" at bounding box center [714, 370] width 335 height 30
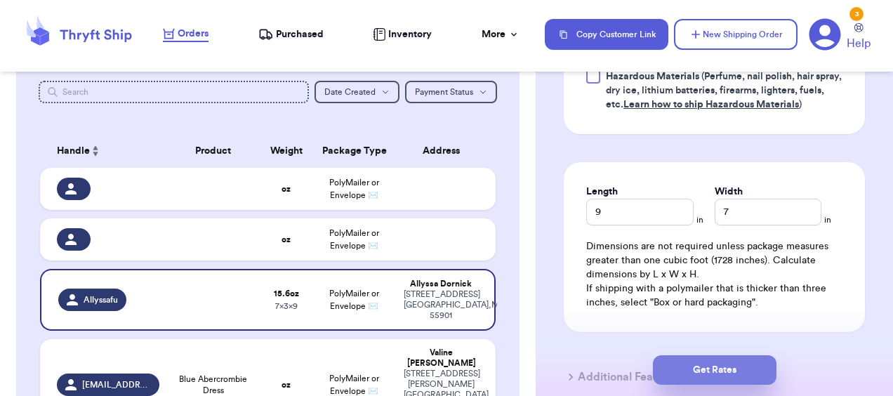
click at [740, 380] on button "Get Rates" at bounding box center [715, 370] width 124 height 30
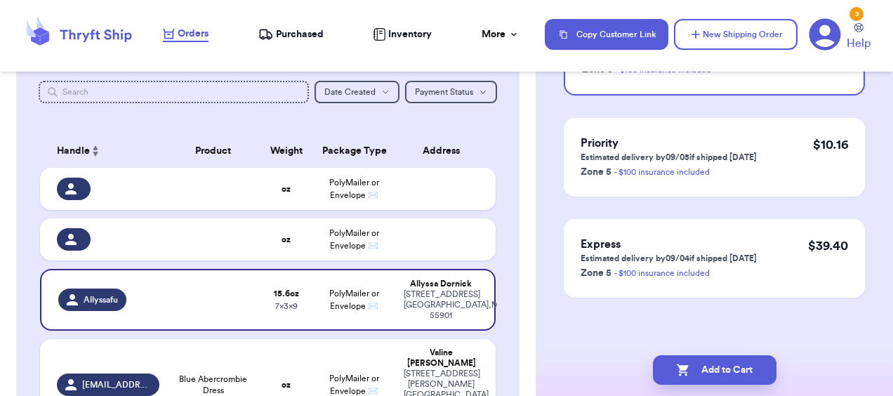
scroll to position [0, 0]
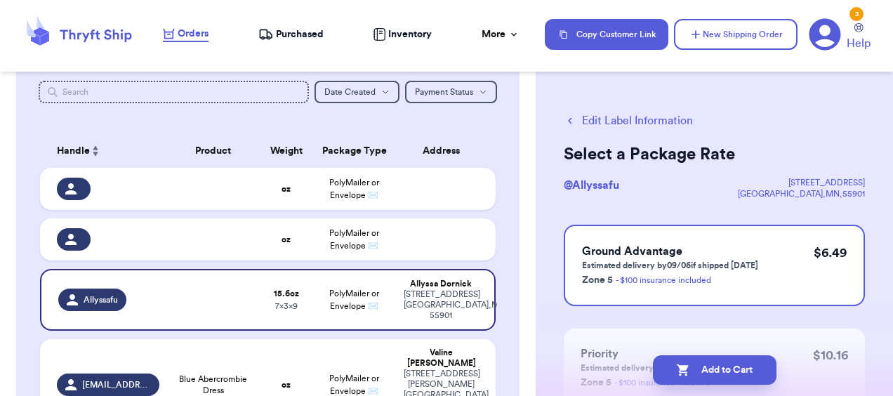
click at [740, 380] on button "Add to Cart" at bounding box center [715, 370] width 124 height 30
checkbox input "true"
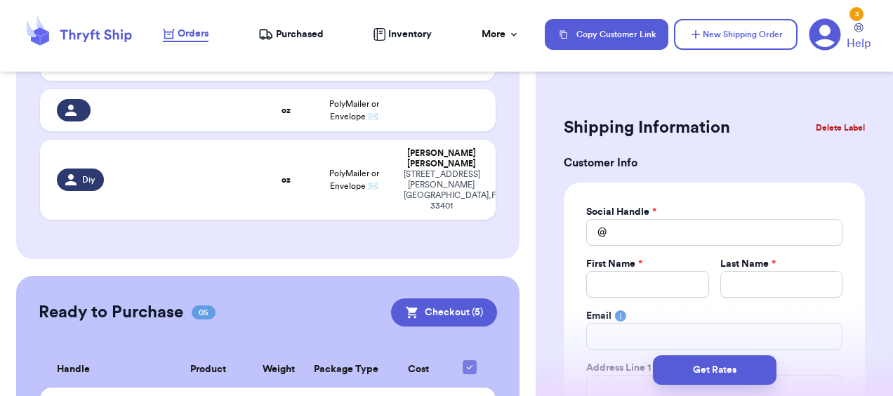
scroll to position [404, 0]
click at [437, 298] on button "Checkout ( 5 )" at bounding box center [444, 312] width 106 height 28
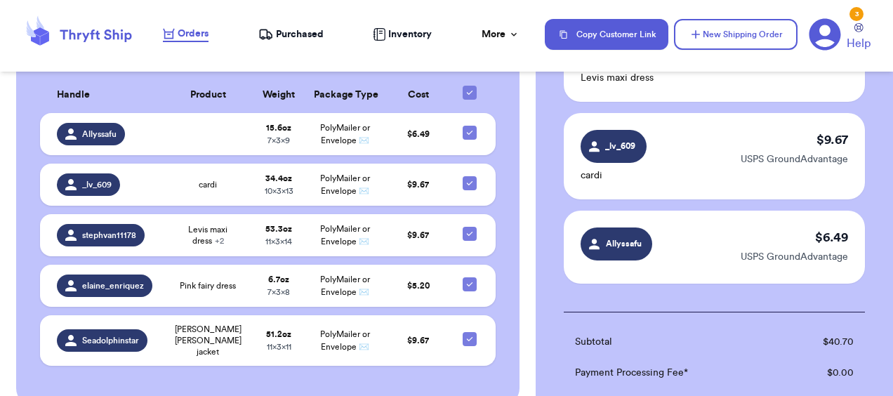
scroll to position [303, 0]
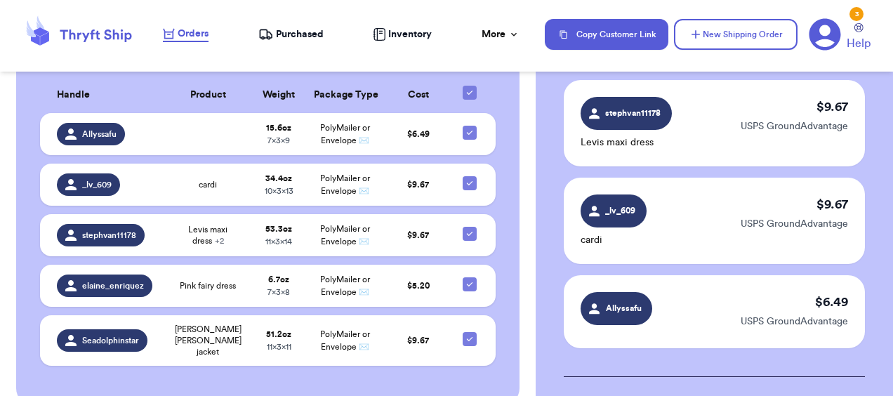
click at [818, 28] on icon at bounding box center [826, 35] width 32 height 32
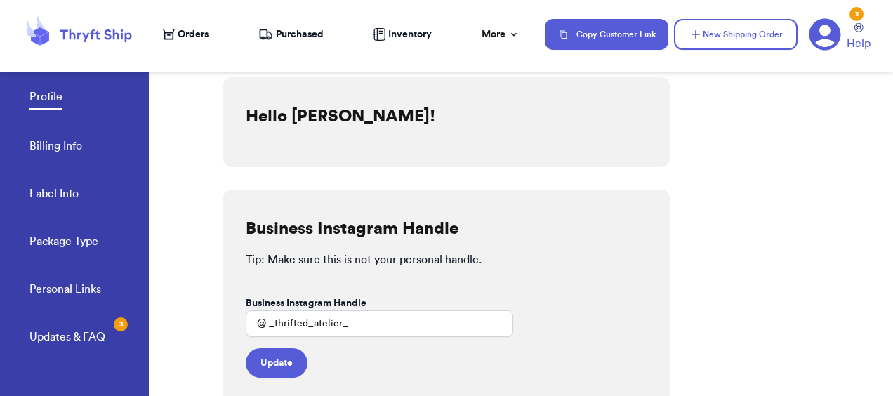
click at [77, 148] on link "Billing Info" at bounding box center [56, 148] width 53 height 20
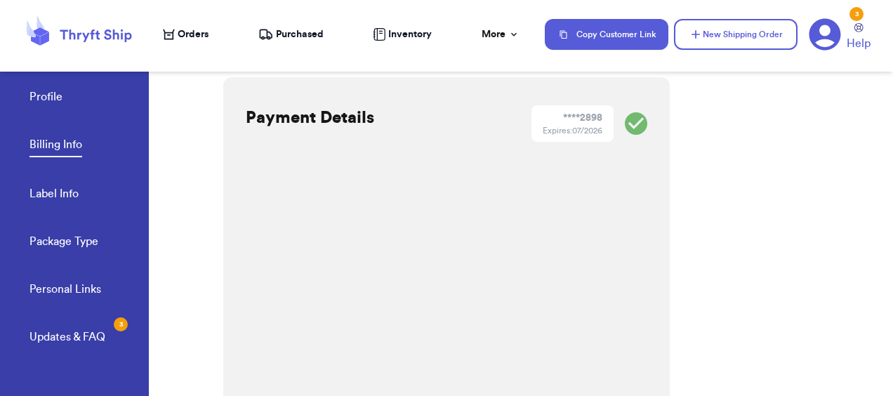
click at [716, 239] on div "Payment Details **** 2898 Expires: 07/2026 Save Billing History Date Invoice # …" at bounding box center [558, 222] width 670 height 347
